Goal: Transaction & Acquisition: Purchase product/service

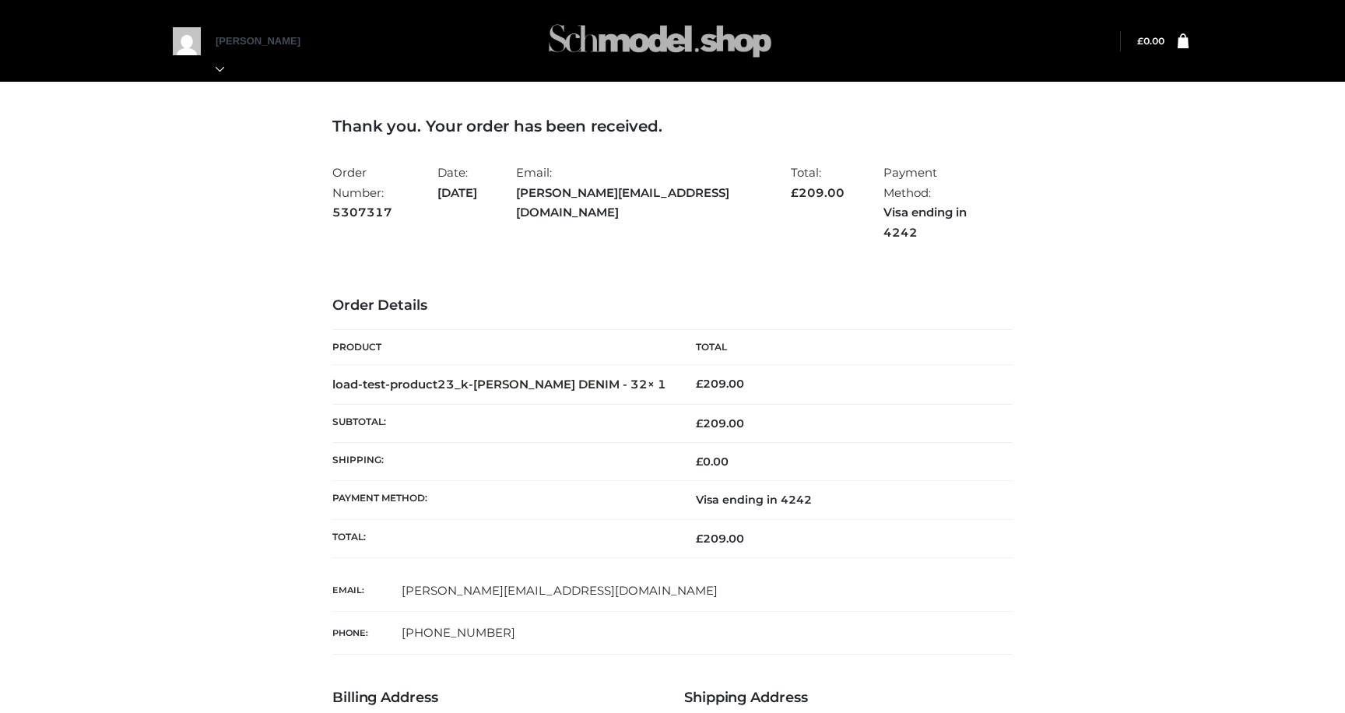
click at [598, 39] on img at bounding box center [659, 40] width 233 height 61
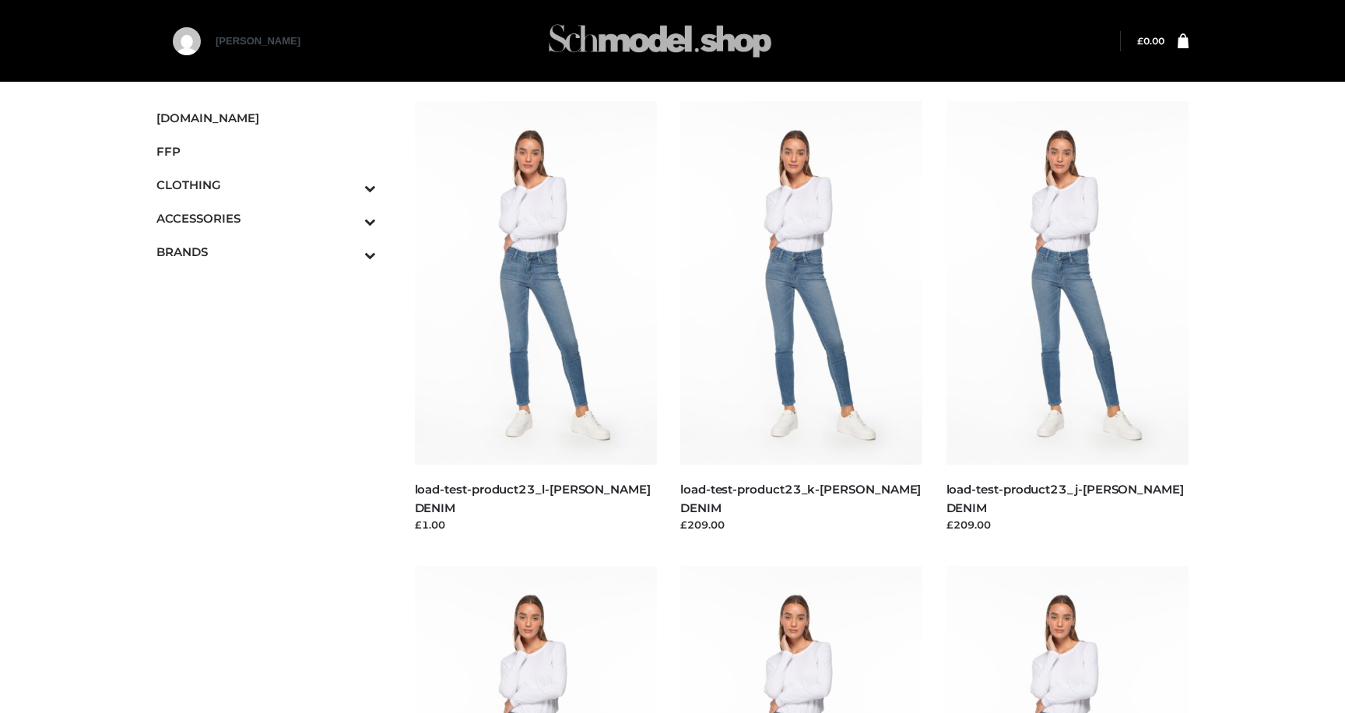
click at [577, 33] on img at bounding box center [659, 40] width 233 height 61
click at [171, 115] on span "SCHMODEL.UK" at bounding box center [265, 118] width 219 height 18
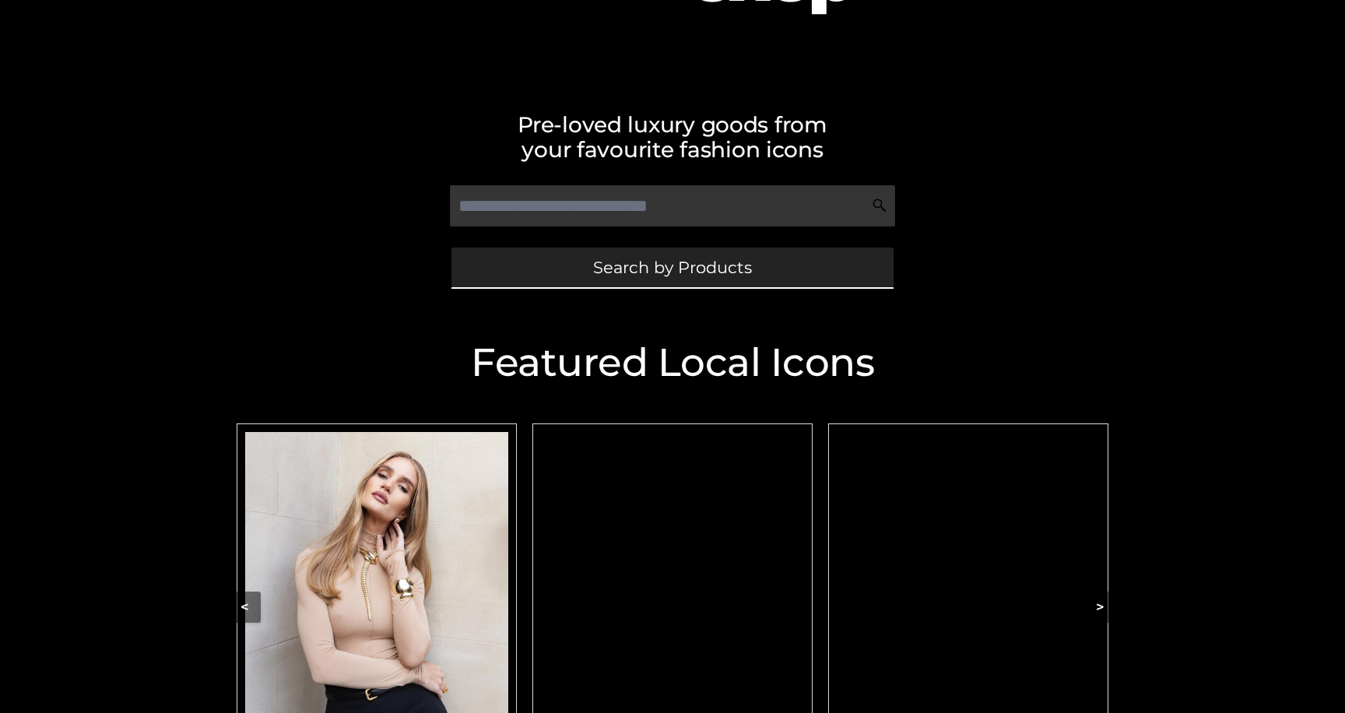
scroll to position [382, 0]
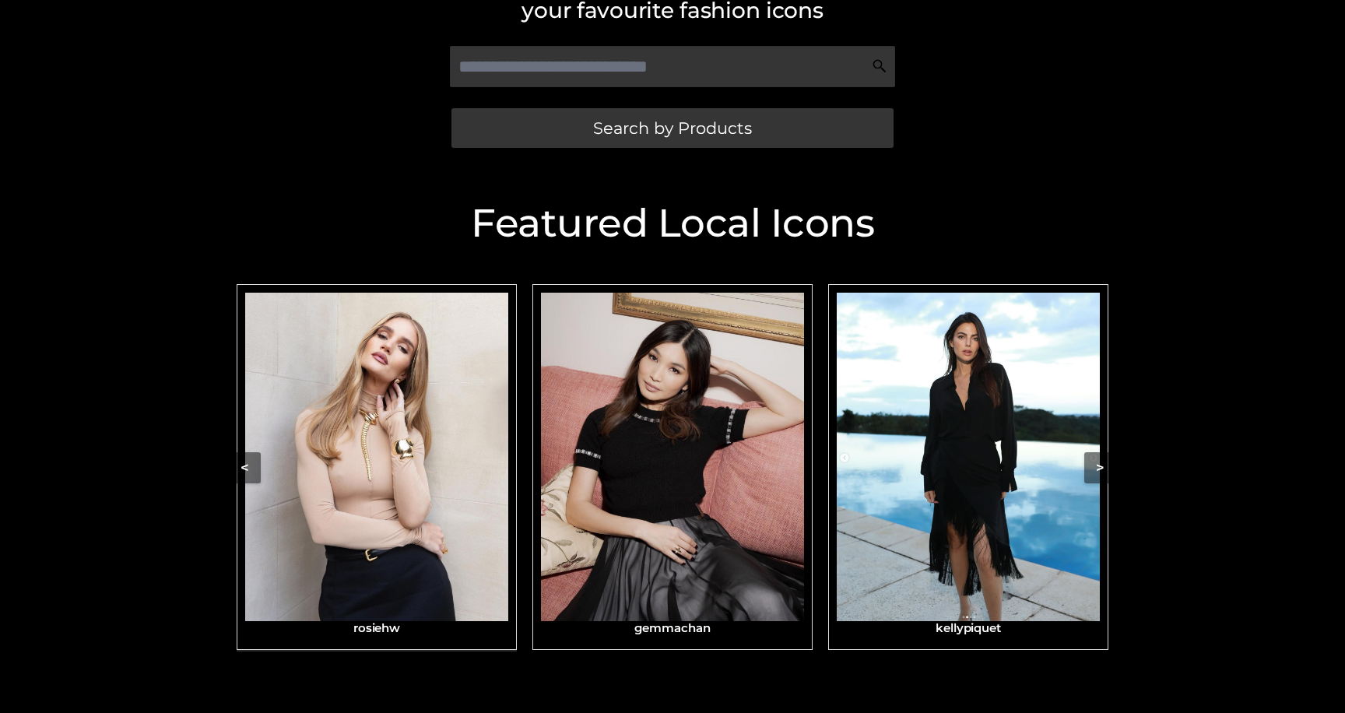
click at [406, 447] on img "Carousel Navigation" at bounding box center [376, 457] width 263 height 329
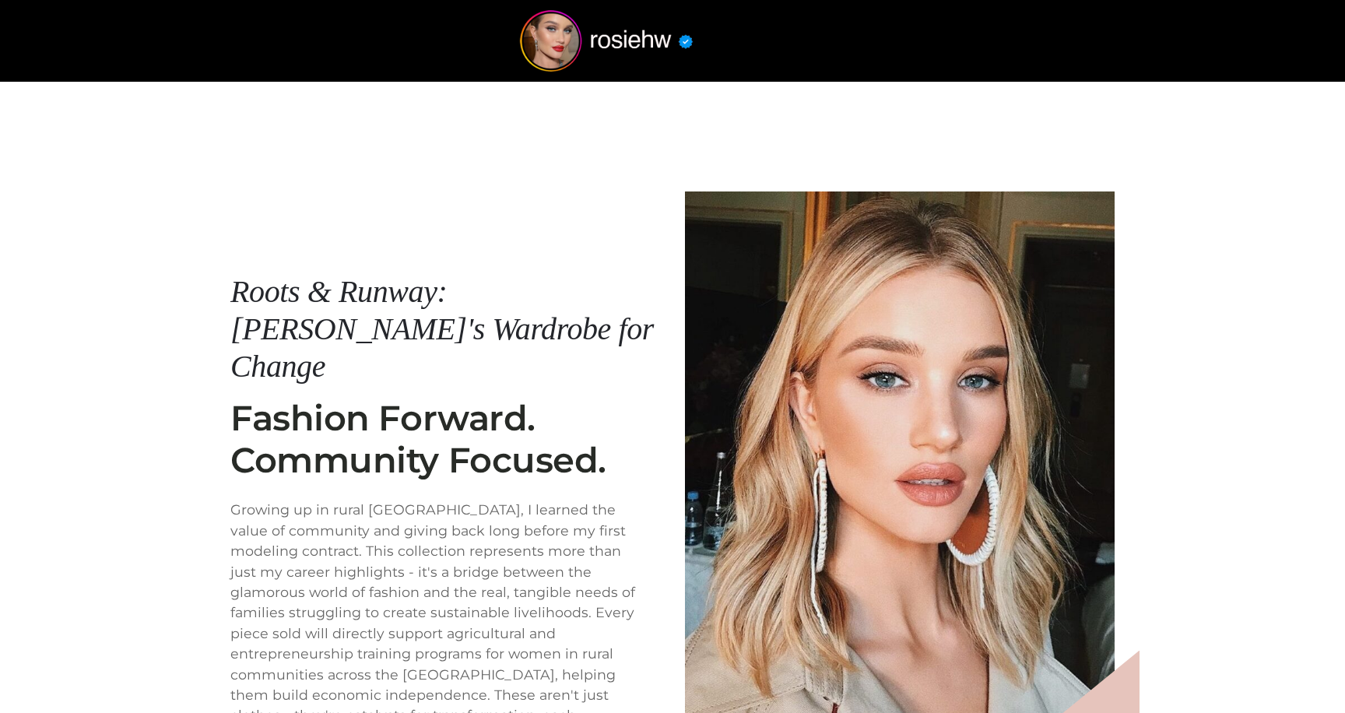
scroll to position [184, 0]
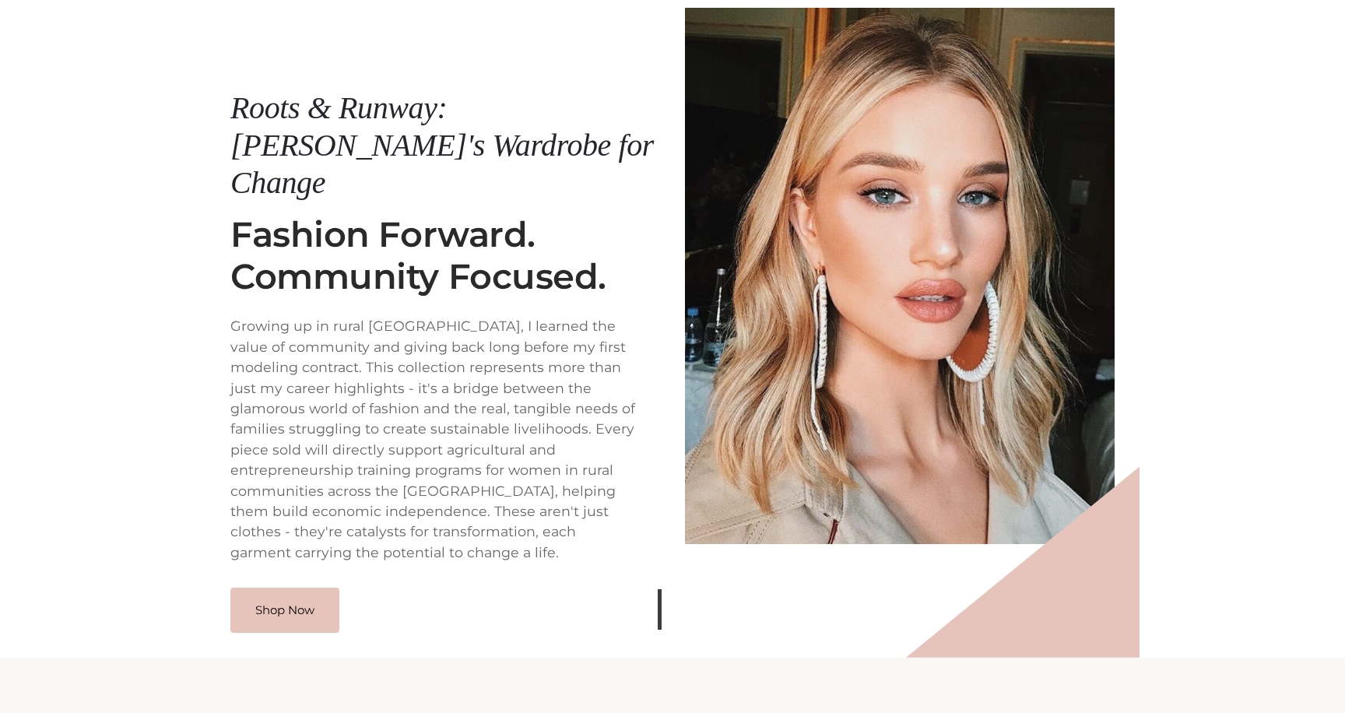
click at [320, 549] on div "Roots & Runway: [PERSON_NAME]'s Wardrobe for Change Shop Now Roots & Runway: [P…" at bounding box center [445, 276] width 430 height 714
click at [320, 586] on link "Shop Now" at bounding box center [284, 608] width 109 height 45
